Goal: Task Accomplishment & Management: Manage account settings

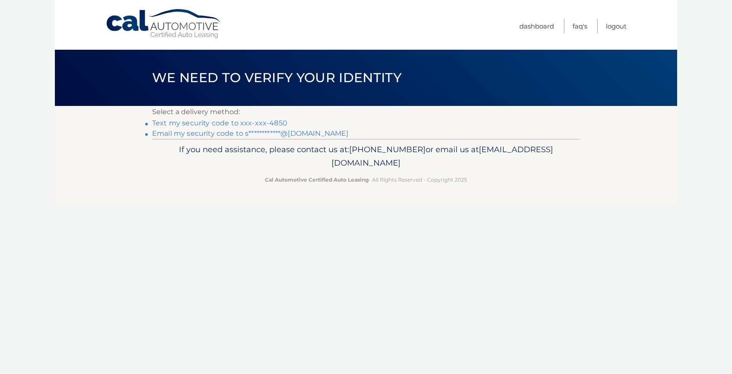
click at [231, 121] on link "Text my security code to xxx-xxx-4850" at bounding box center [219, 123] width 135 height 8
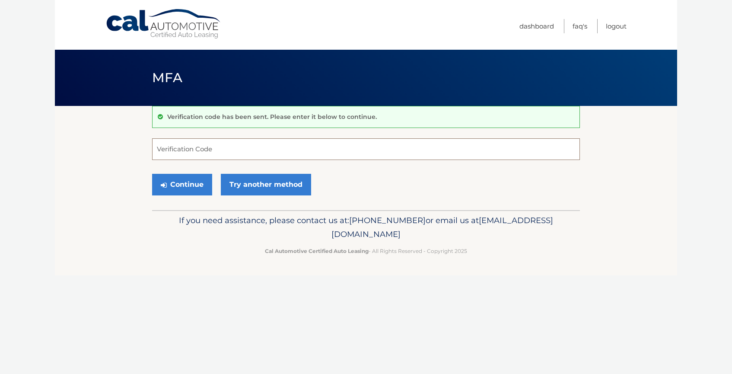
click at [221, 149] on input "Verification Code" at bounding box center [366, 149] width 428 height 22
type input "026015"
click at [187, 188] on button "Continue" at bounding box center [182, 185] width 60 height 22
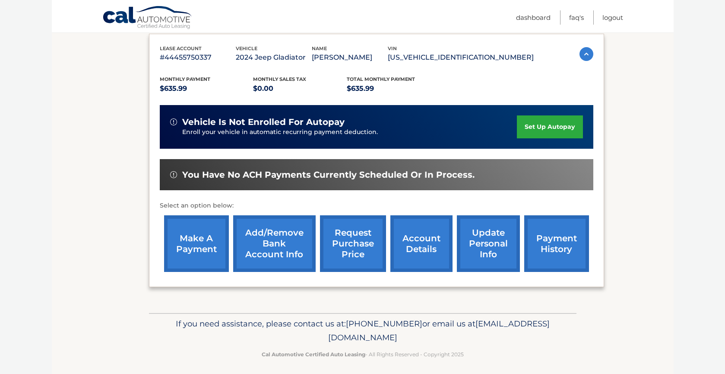
scroll to position [146, 0]
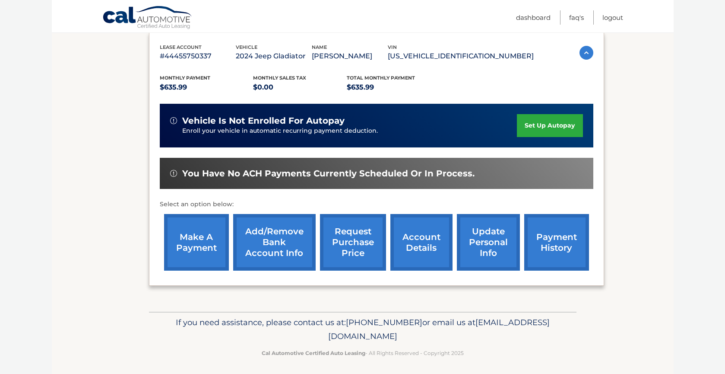
click at [188, 234] on link "make a payment" at bounding box center [196, 242] width 65 height 57
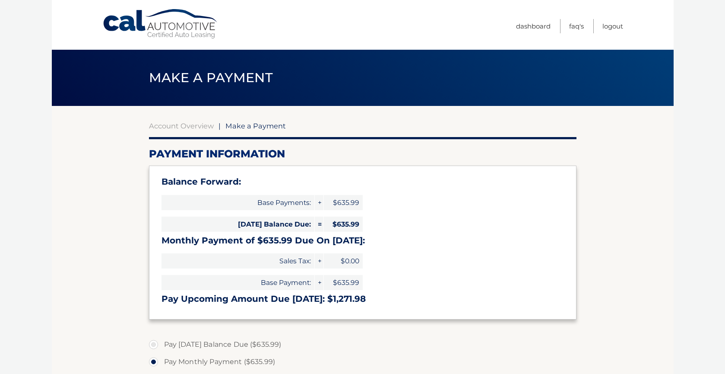
select select "OTlhZGEwMmItMDllNi00YjNkLTlmODQtMTdhYjQ4MDBkM2Ey"
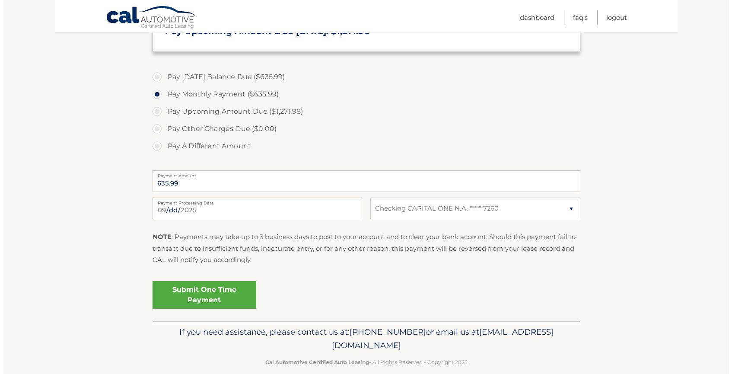
scroll to position [268, 0]
click at [210, 290] on link "Submit One Time Payment" at bounding box center [201, 294] width 104 height 28
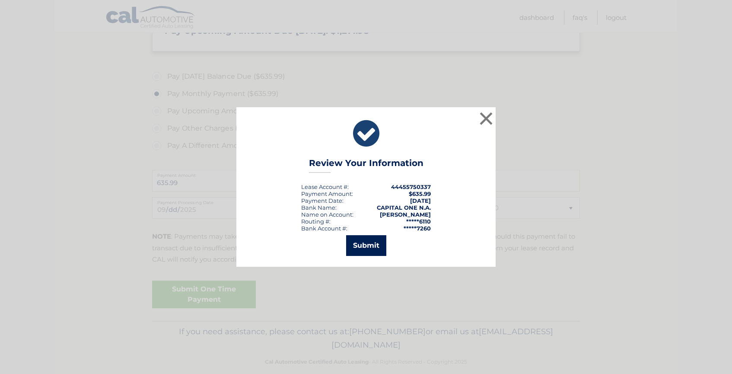
click at [364, 246] on button "Submit" at bounding box center [366, 245] width 40 height 21
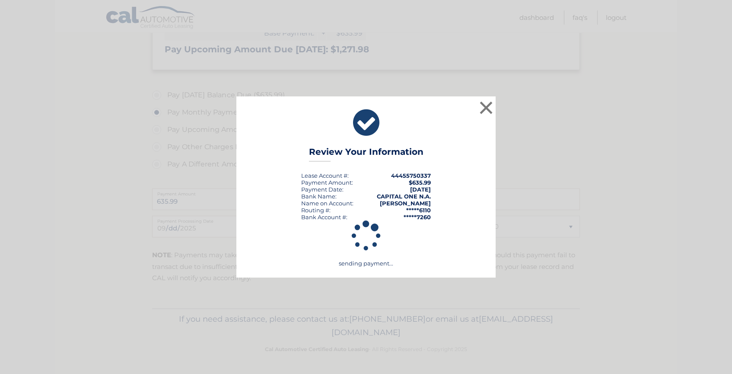
scroll to position [249, 0]
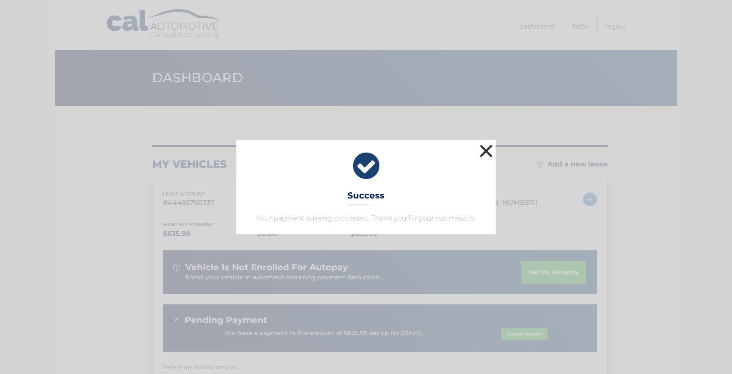
click at [488, 146] on button "×" at bounding box center [485, 150] width 17 height 17
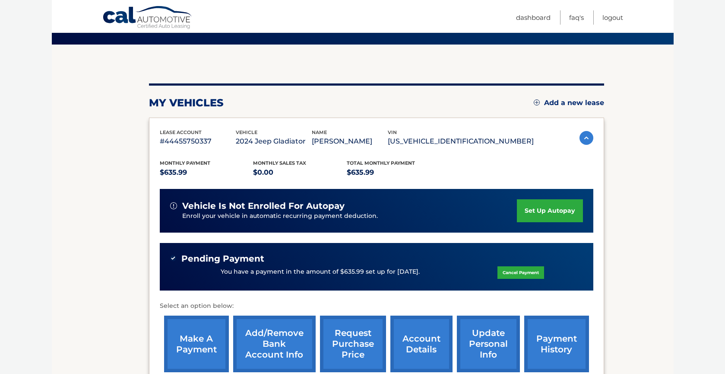
scroll to position [83, 0]
